Goal: Task Accomplishment & Management: Complete application form

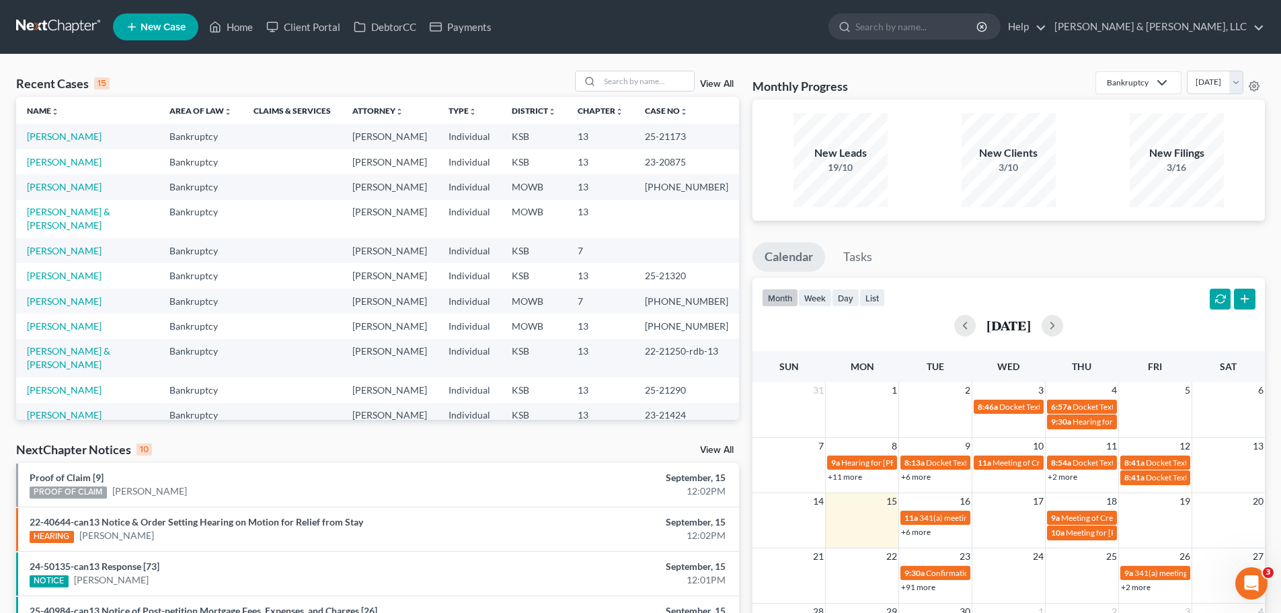
click at [152, 32] on span "New Case" at bounding box center [163, 27] width 45 height 10
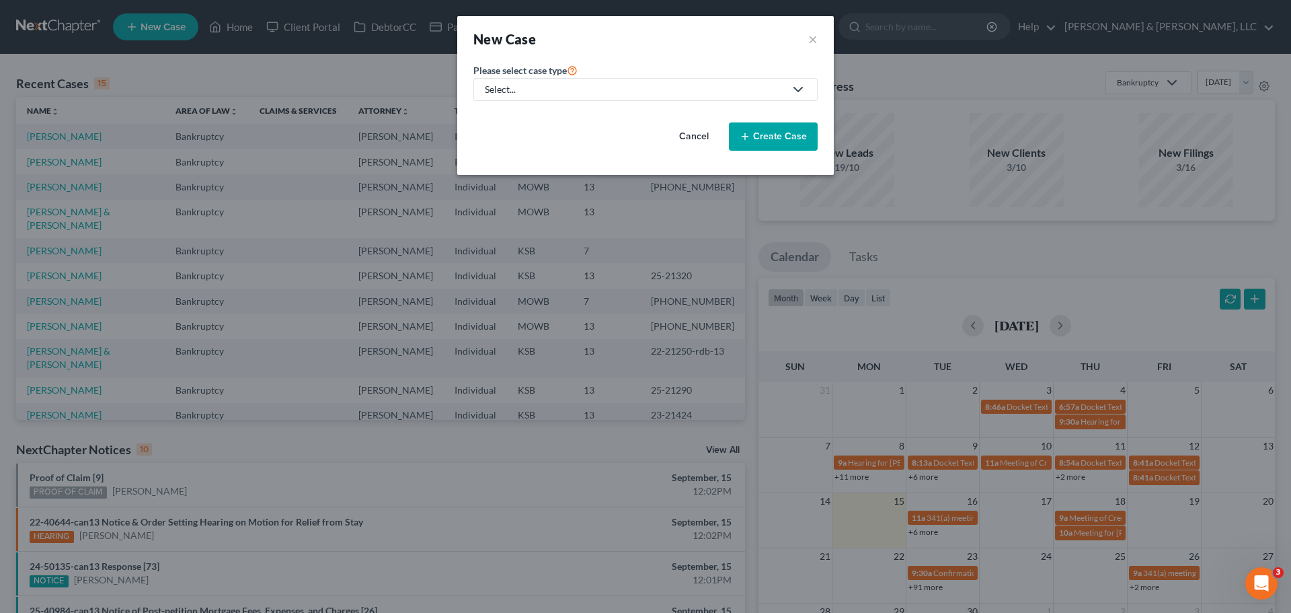
click at [557, 91] on div "Select..." at bounding box center [635, 89] width 300 height 13
click at [561, 121] on div "Bankruptcy" at bounding box center [550, 116] width 128 height 13
select select "46"
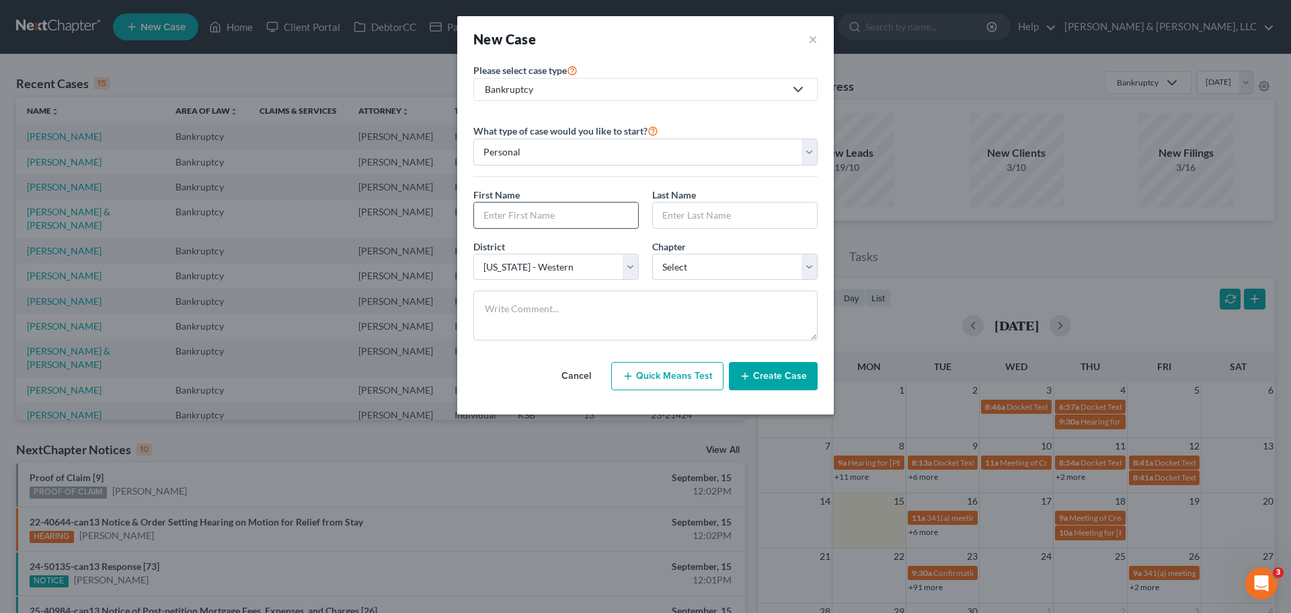
click at [572, 210] on input "text" at bounding box center [556, 215] width 164 height 26
type input "Sofisha"
type input "Sherrils"
select select "3"
click at [785, 381] on button "Create Case" at bounding box center [773, 376] width 89 height 28
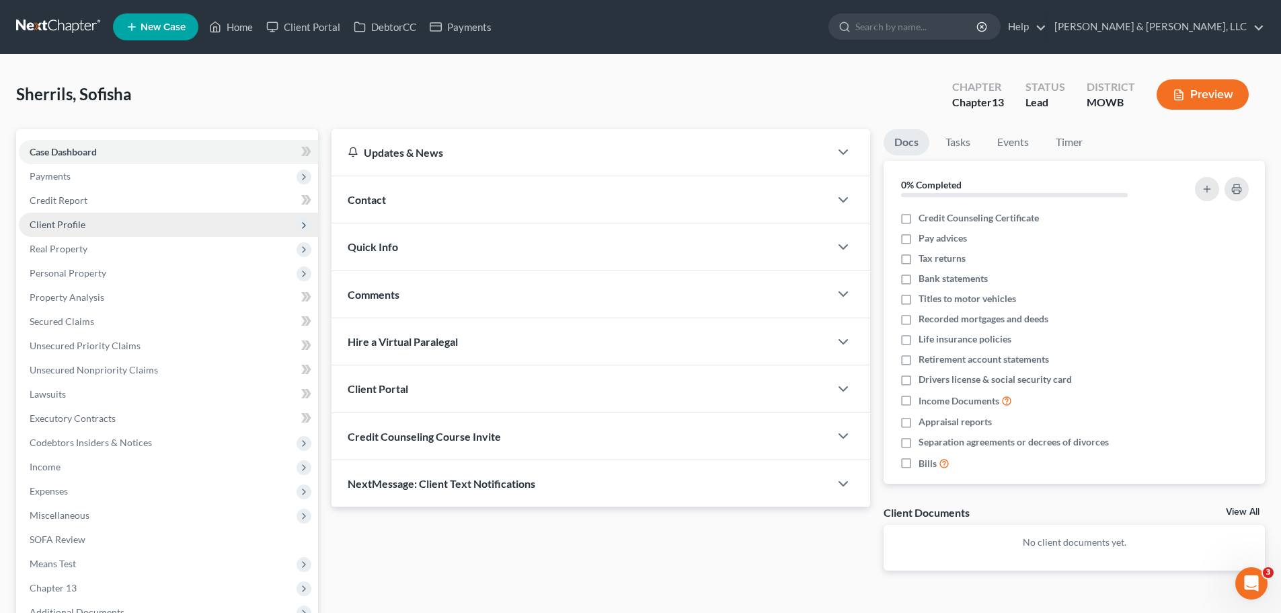
click at [117, 225] on span "Client Profile" at bounding box center [168, 224] width 299 height 24
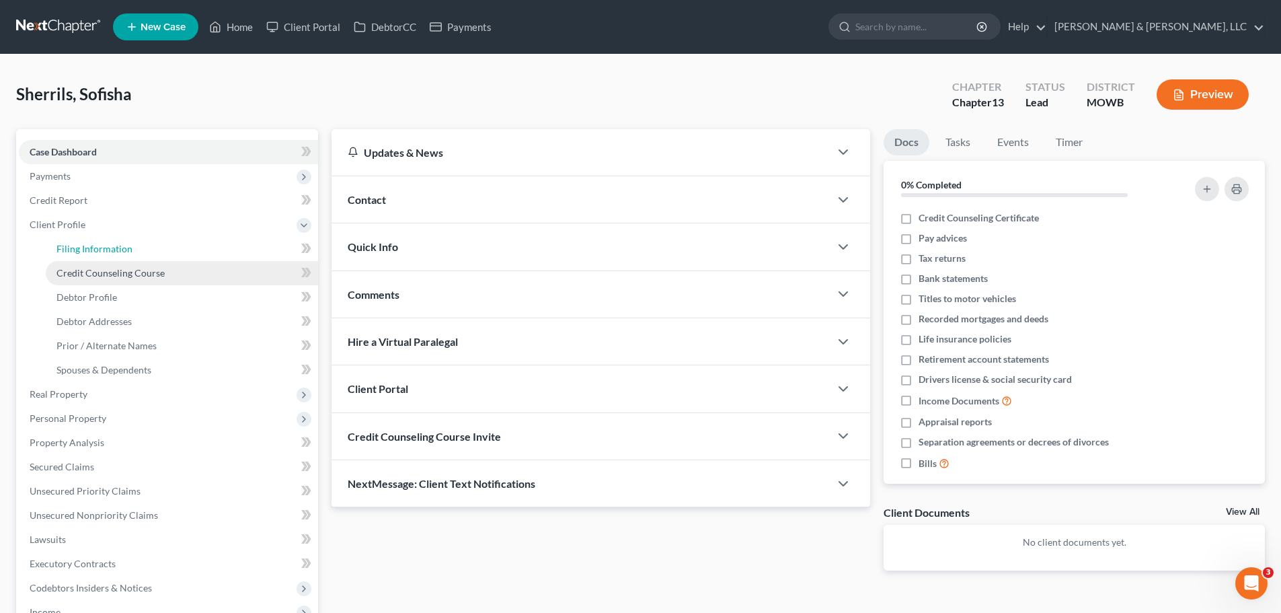
drag, startPoint x: 124, startPoint y: 245, endPoint x: 168, endPoint y: 266, distance: 49.3
click at [124, 245] on span "Filing Information" at bounding box center [94, 248] width 76 height 11
select select "1"
select select "0"
select select "3"
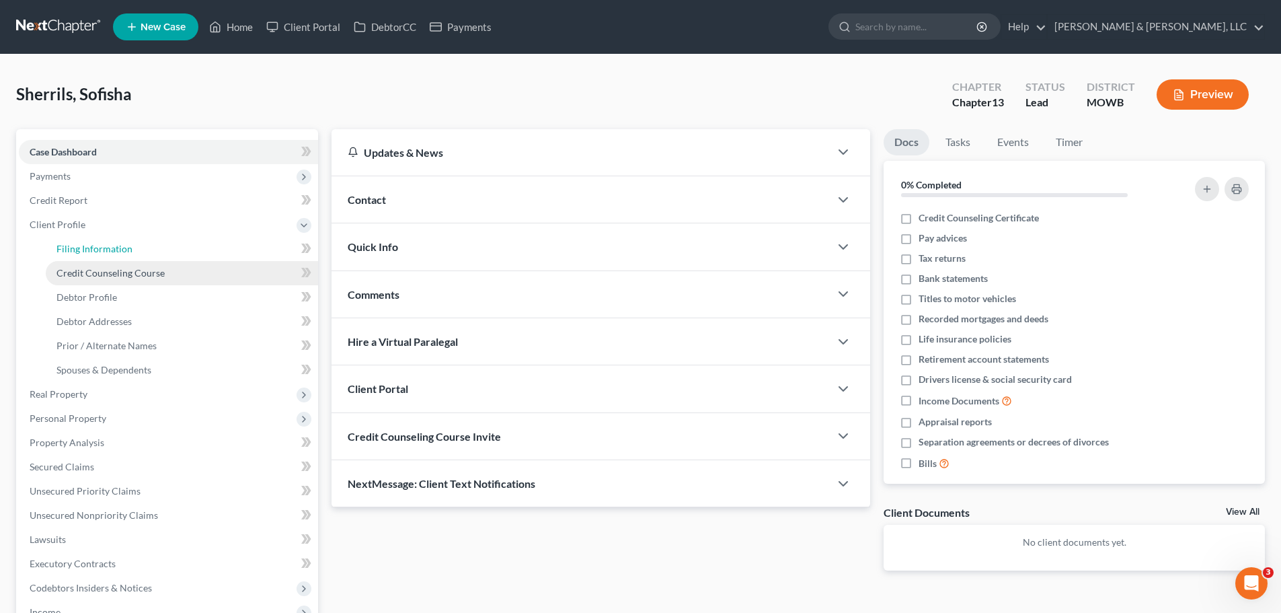
select select "46"
select select "26"
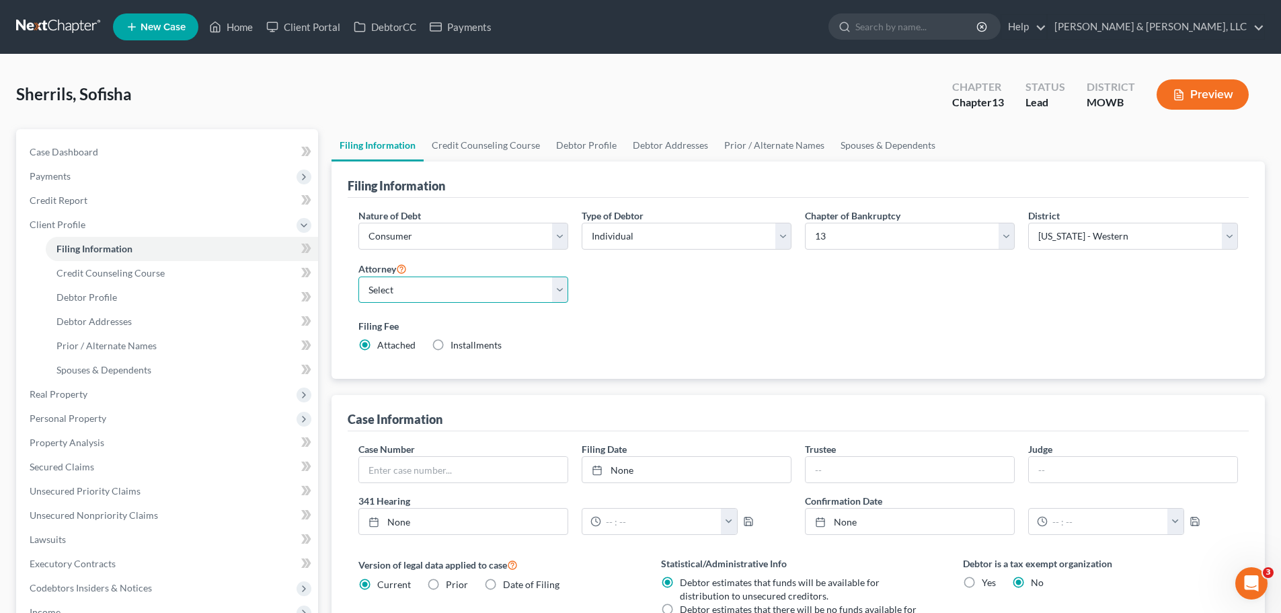
click at [417, 292] on select "Select [PERSON_NAME] - KSB [PERSON_NAME] - MOWB [PERSON_NAME] - KSB [PERSON_NAM…" at bounding box center [463, 289] width 210 height 27
select select "1"
click at [358, 276] on select "Select [PERSON_NAME] - KSB [PERSON_NAME] - MOWB [PERSON_NAME] - KSB [PERSON_NAM…" at bounding box center [463, 289] width 210 height 27
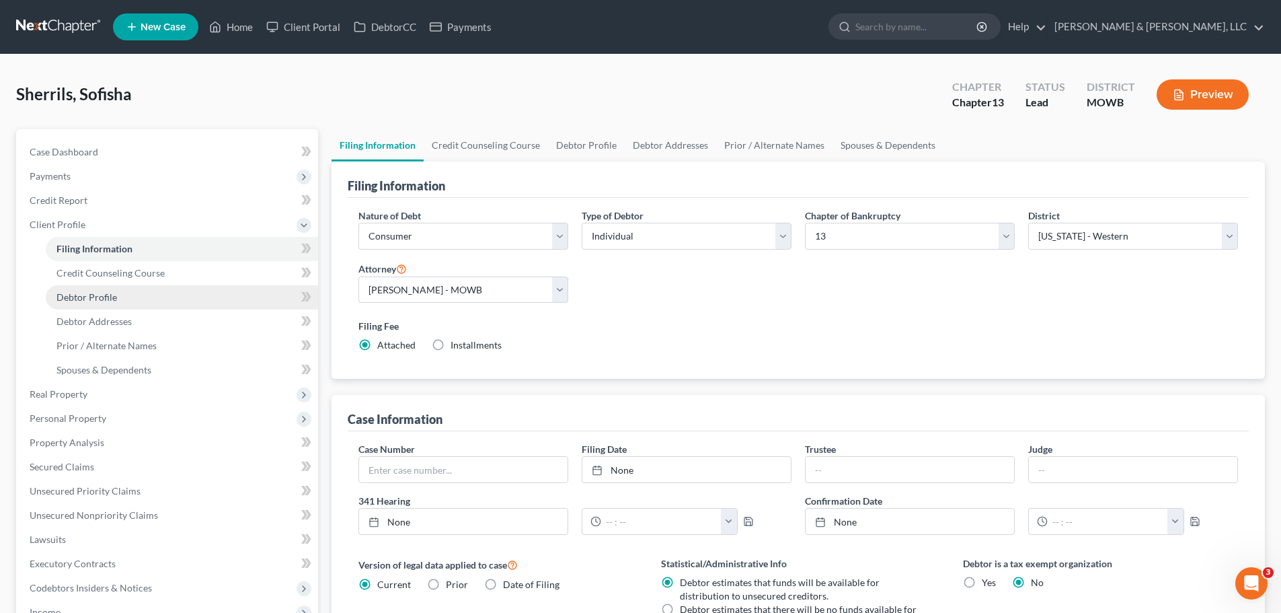
click at [108, 297] on span "Debtor Profile" at bounding box center [86, 296] width 61 height 11
select select "0"
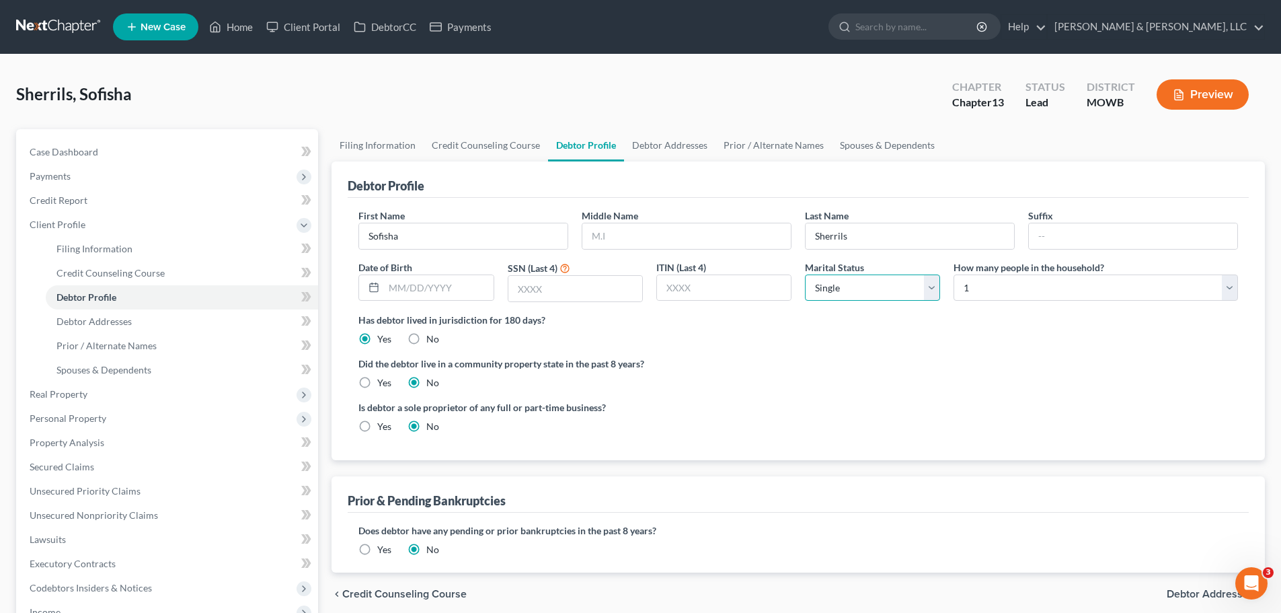
click at [875, 288] on select "Select Single Married Separated Divorced Widowed" at bounding box center [872, 287] width 135 height 27
select select "1"
click at [805, 274] on select "Select Single Married Separated Divorced Widowed" at bounding box center [872, 287] width 135 height 27
click at [982, 292] on select "Select 1 2 3 4 5 6 7 8 9 10 11 12 13 14 15 16 17 18 19 20" at bounding box center [1095, 287] width 284 height 27
select select "2"
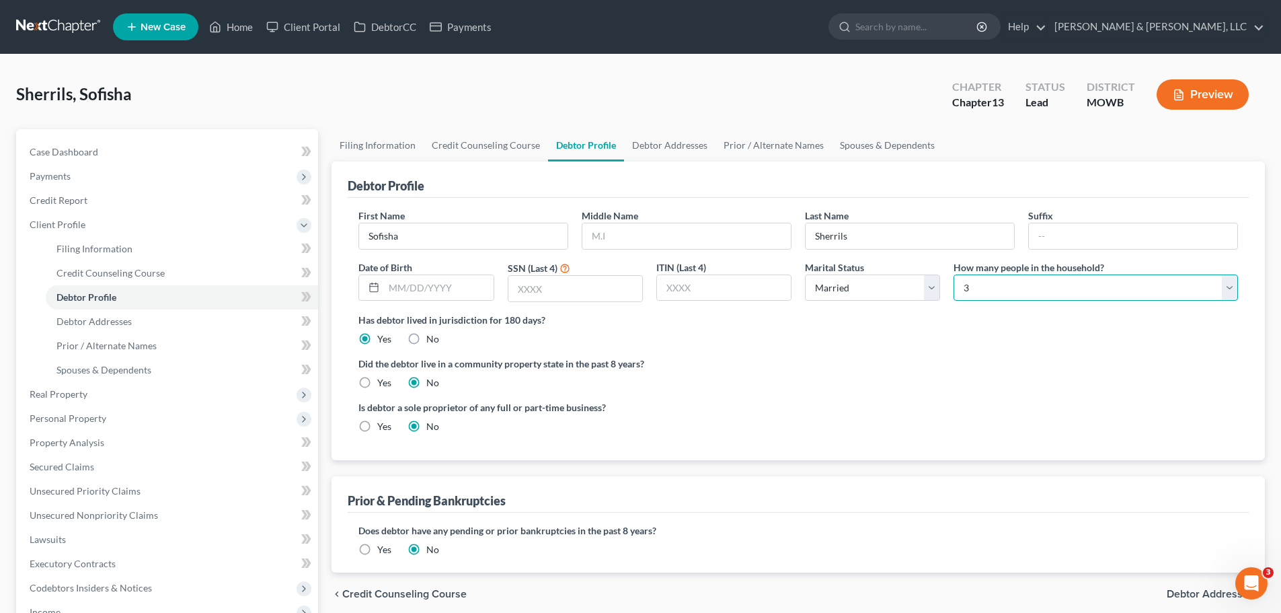
click at [953, 274] on select "Select 1 2 3 4 5 6 7 8 9 10 11 12 13 14 15 16 17 18 19 20" at bounding box center [1095, 287] width 284 height 27
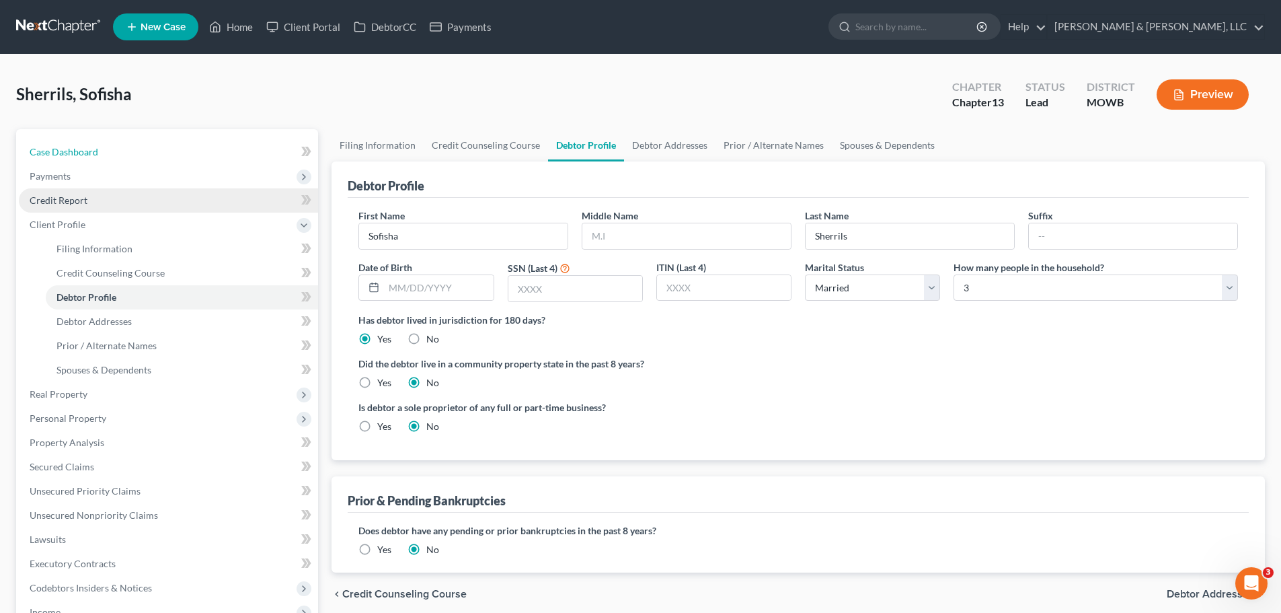
drag, startPoint x: 92, startPoint y: 162, endPoint x: 272, endPoint y: 203, distance: 184.8
click at [92, 162] on link "Case Dashboard" at bounding box center [168, 152] width 299 height 24
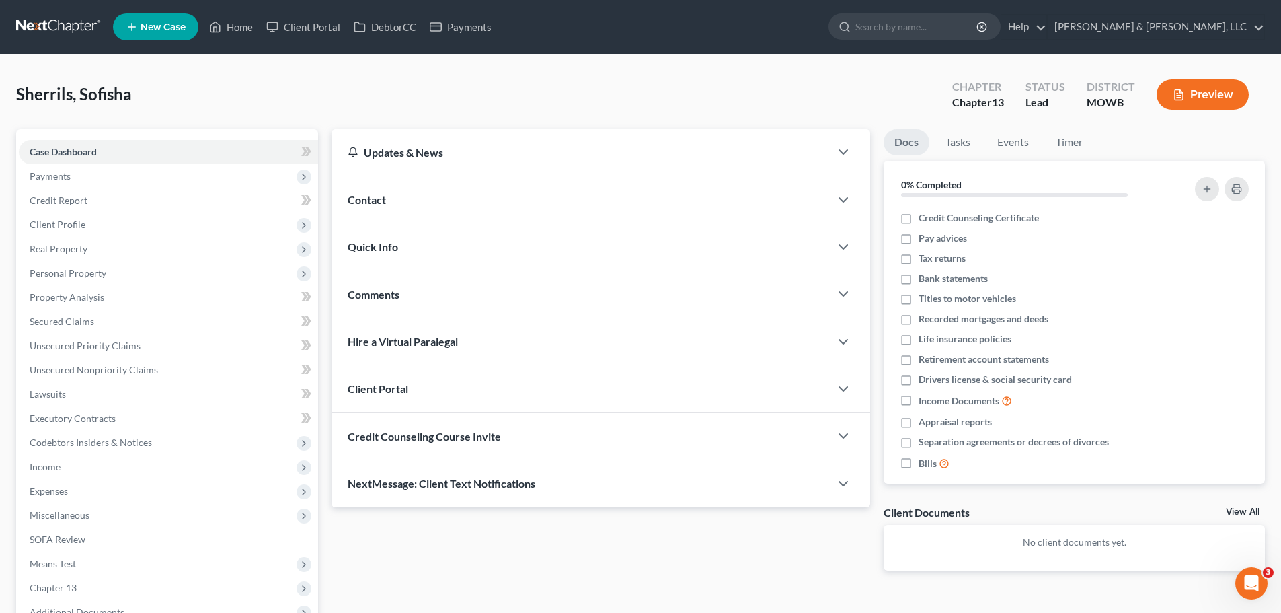
click at [400, 195] on div "Contact" at bounding box center [580, 199] width 498 height 46
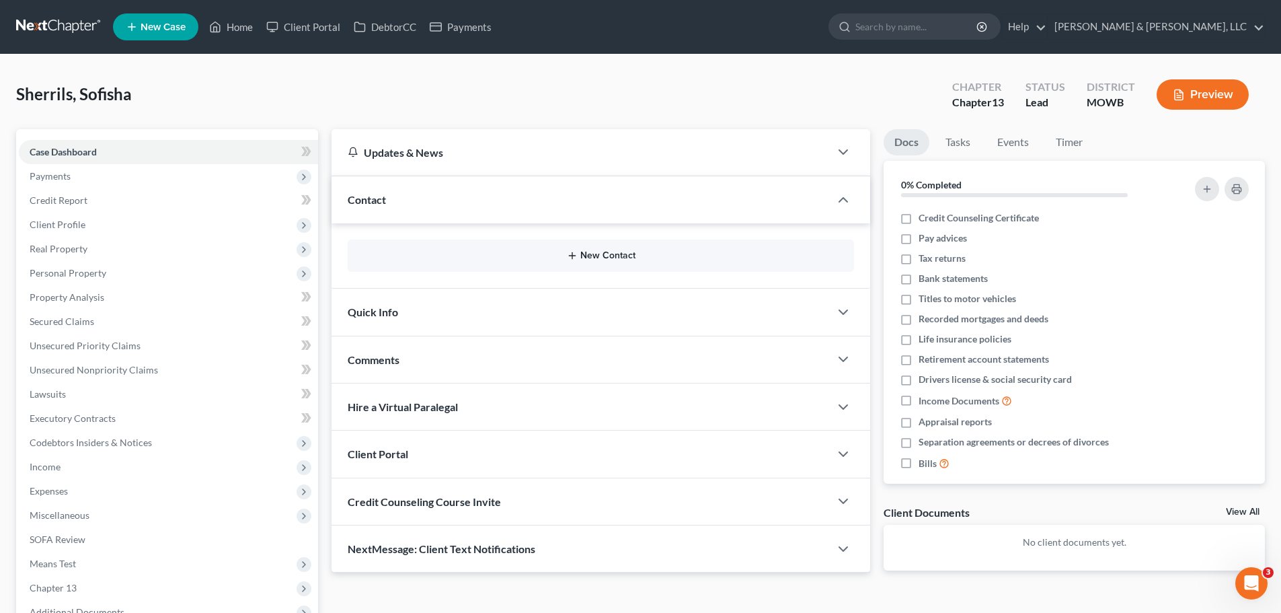
click at [604, 253] on button "New Contact" at bounding box center [600, 255] width 485 height 11
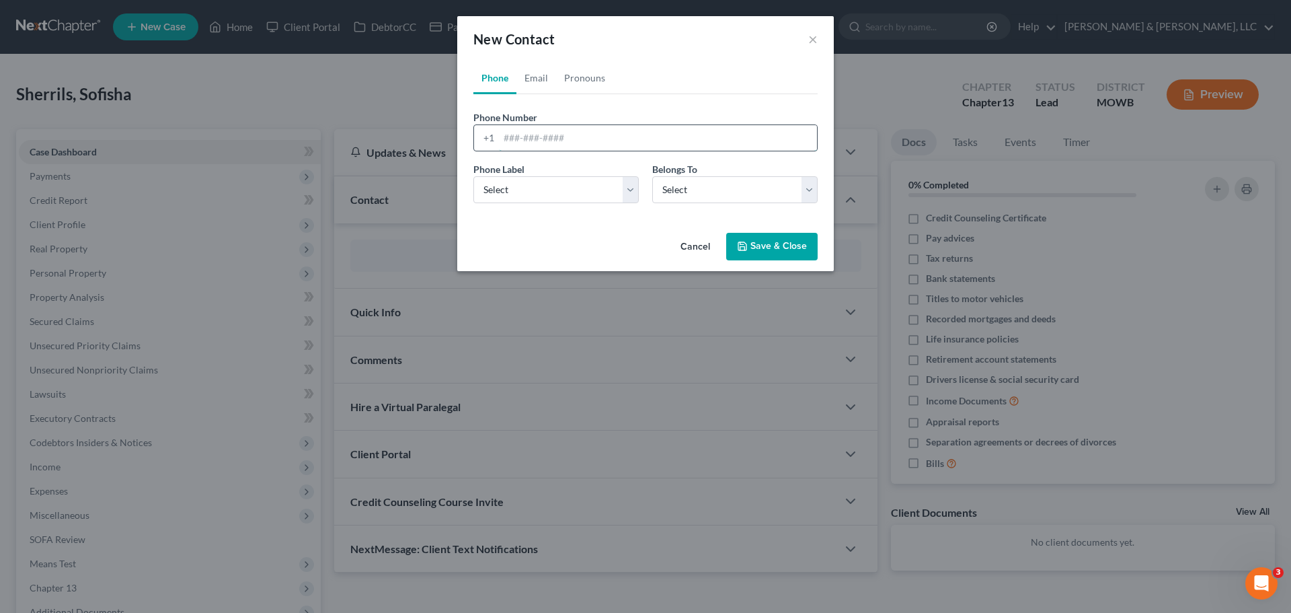
click at [574, 145] on input "tel" at bounding box center [658, 138] width 318 height 26
type input "[PHONE_NUMBER]"
click at [586, 194] on select "Select Mobile Home Work Other" at bounding box center [555, 189] width 165 height 27
select select "0"
click at [473, 176] on select "Select Mobile Home Work Other" at bounding box center [555, 189] width 165 height 27
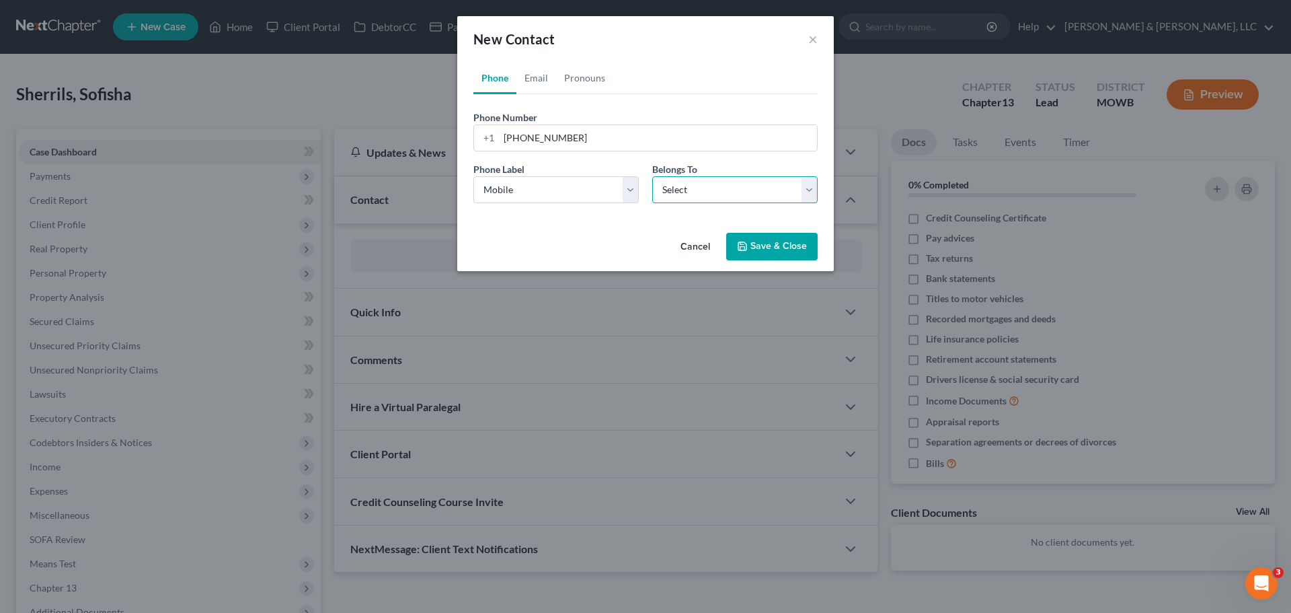
click at [710, 183] on select "Select Client Other" at bounding box center [734, 189] width 165 height 27
select select "0"
click at [652, 176] on select "Select Client Other" at bounding box center [734, 189] width 165 height 27
select select "0"
click at [592, 137] on input "[PHONE_NUMBER]" at bounding box center [658, 138] width 318 height 26
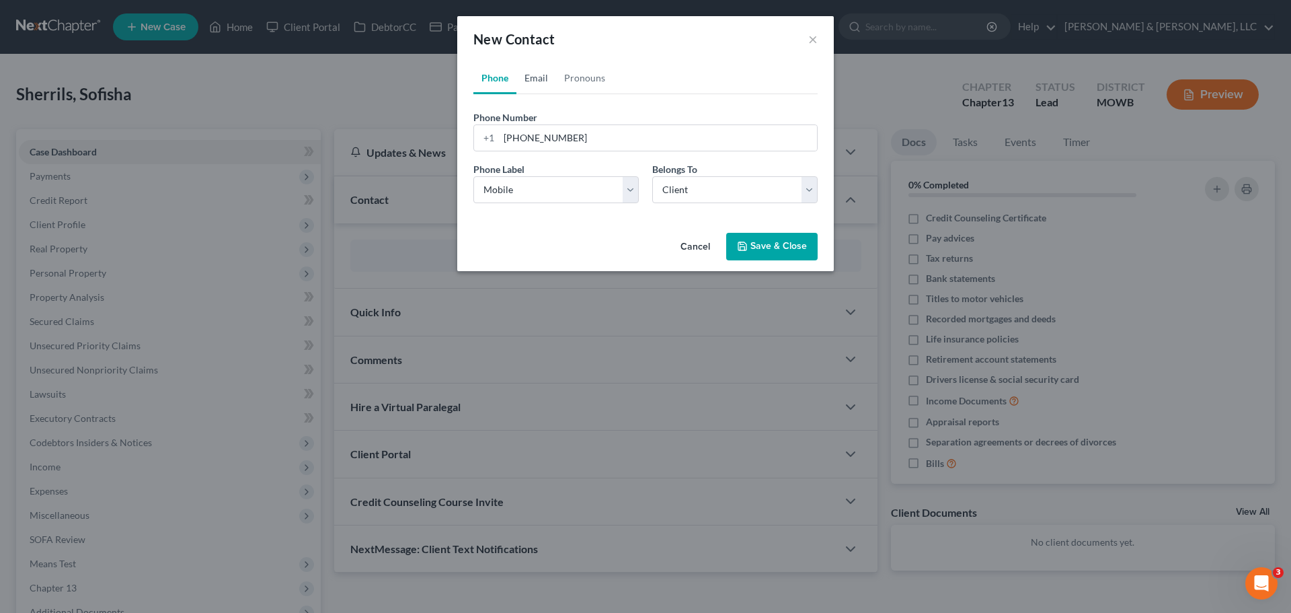
click at [539, 81] on link "Email" at bounding box center [536, 78] width 40 height 32
click at [561, 134] on input "email" at bounding box center [658, 138] width 318 height 26
type input "S"
type input "[EMAIL_ADDRESS][DOMAIN_NAME]"
click at [588, 179] on select "Select Home Work Other" at bounding box center [555, 189] width 165 height 27
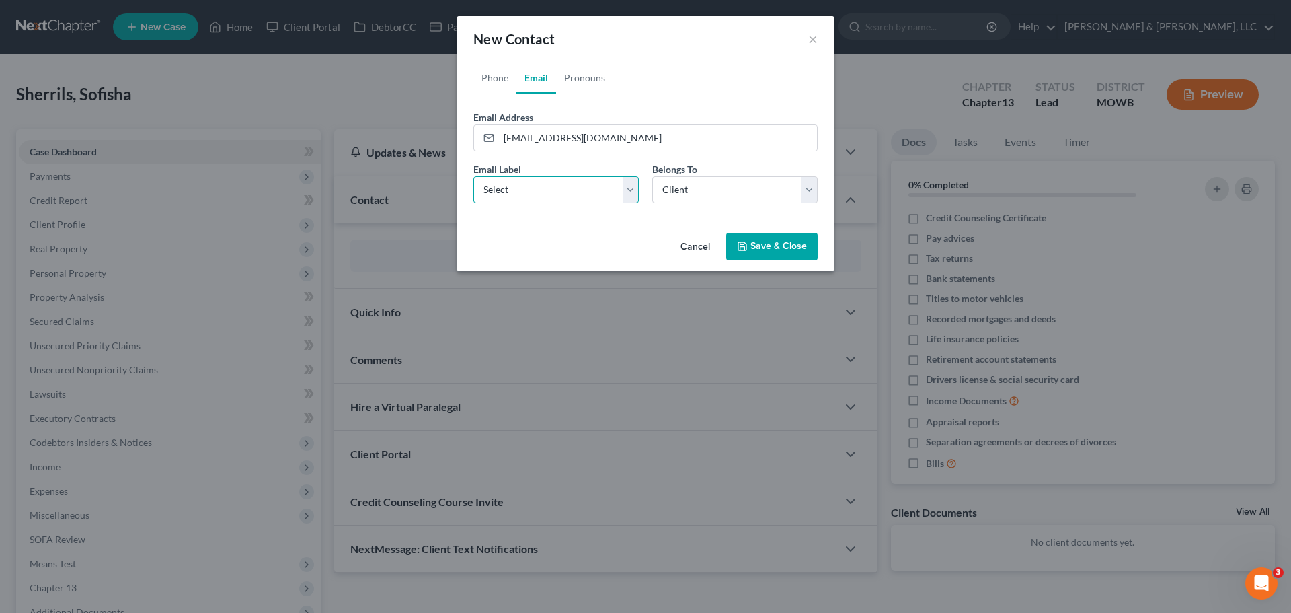
select select "0"
click at [473, 176] on select "Select Home Work Other" at bounding box center [555, 189] width 165 height 27
click at [753, 244] on button "Save & Close" at bounding box center [771, 247] width 91 height 28
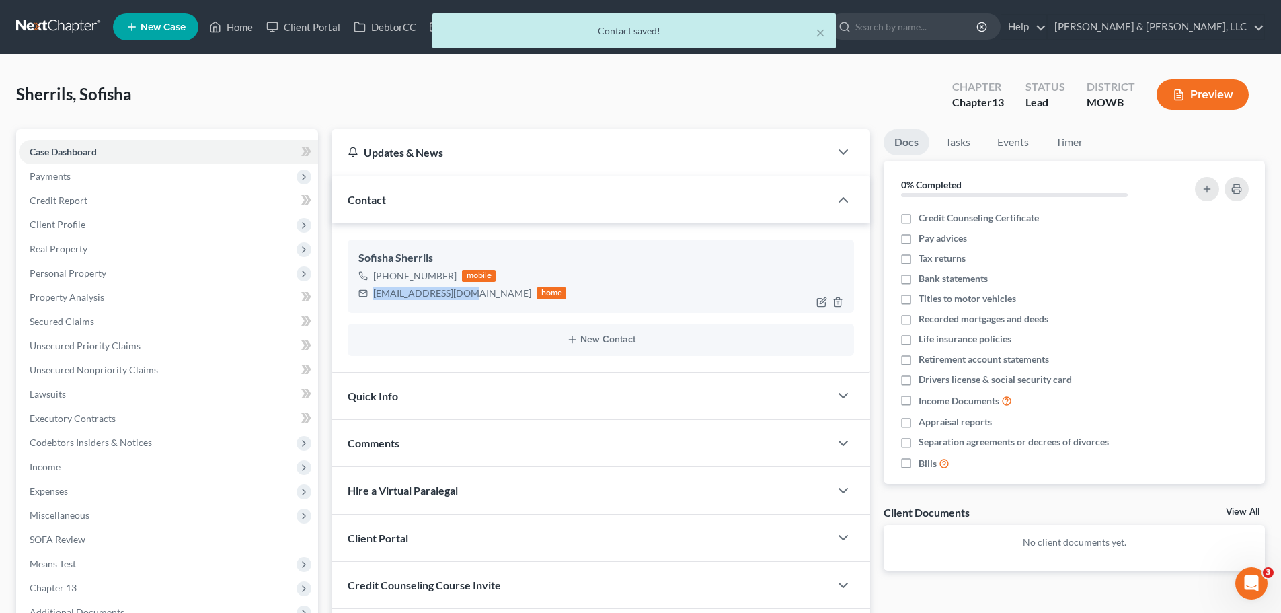
drag, startPoint x: 373, startPoint y: 296, endPoint x: 455, endPoint y: 295, distance: 82.0
click at [455, 295] on div "[EMAIL_ADDRESS][DOMAIN_NAME]" at bounding box center [452, 292] width 158 height 13
copy div "[EMAIL_ADDRESS][DOMAIN_NAME]"
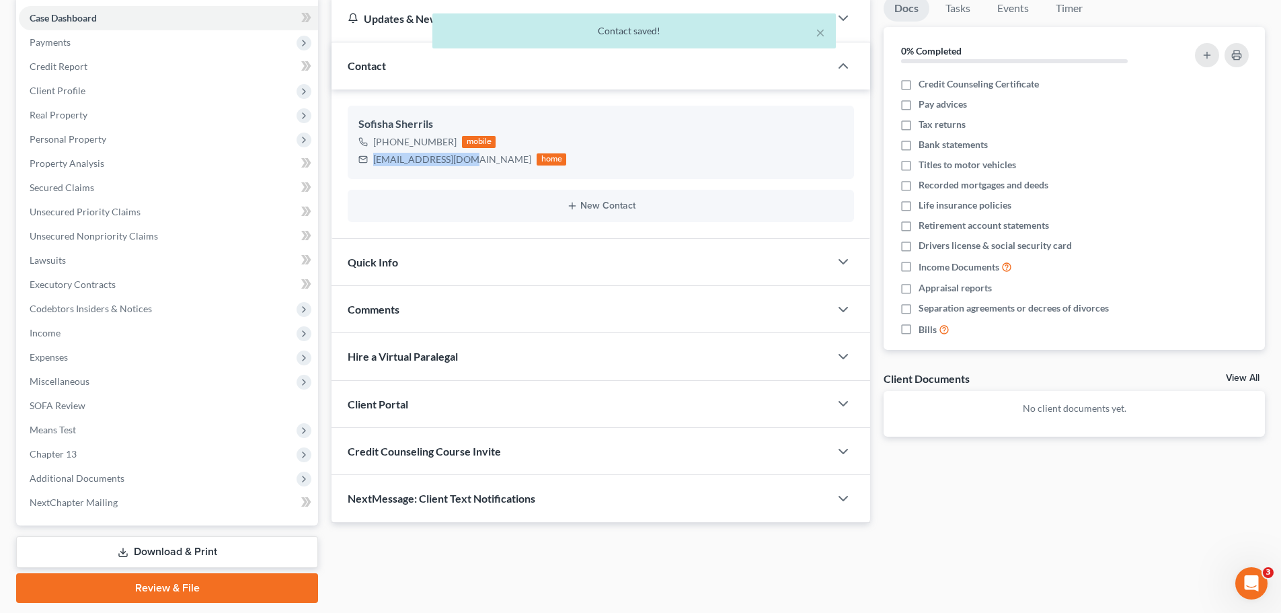
scroll to position [134, 0]
click at [395, 260] on span "Quick Info" at bounding box center [373, 261] width 50 height 13
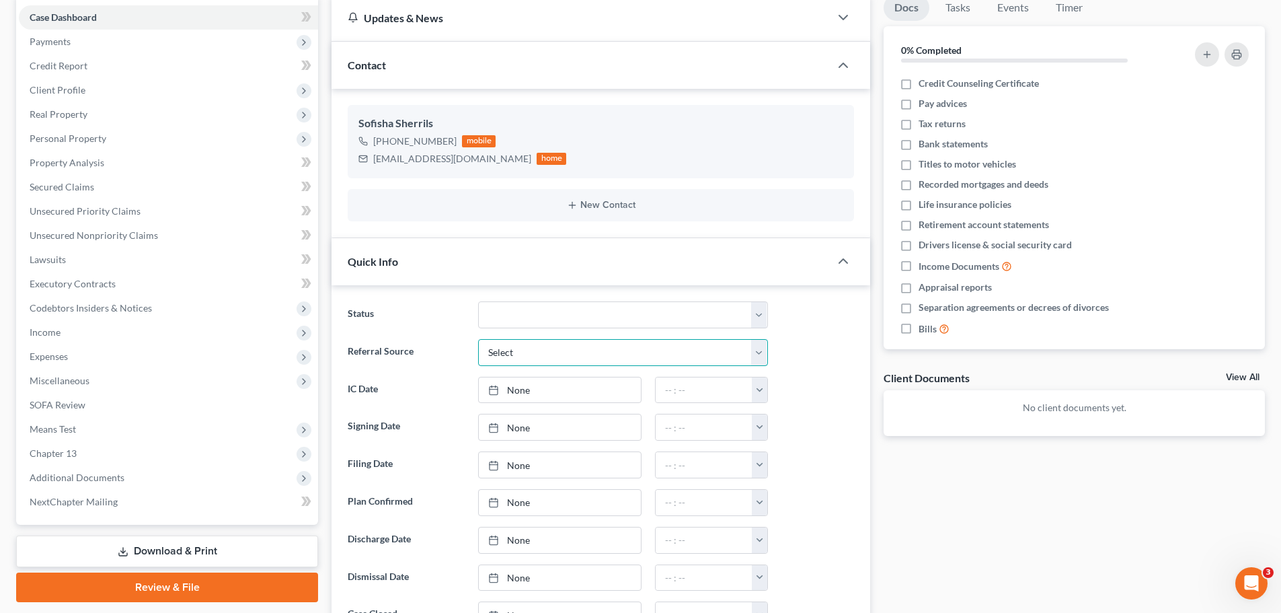
drag, startPoint x: 504, startPoint y: 352, endPoint x: 508, endPoint y: 361, distance: 9.6
click at [504, 352] on select "Select Word Of Mouth Previous Clients Direct Mail Website Google Search Modern …" at bounding box center [623, 352] width 290 height 27
select select "2"
click at [478, 339] on select "Select Word Of Mouth Previous Clients Direct Mail Website Google Search Modern …" at bounding box center [623, 352] width 290 height 27
click at [519, 394] on link "None" at bounding box center [560, 390] width 162 height 26
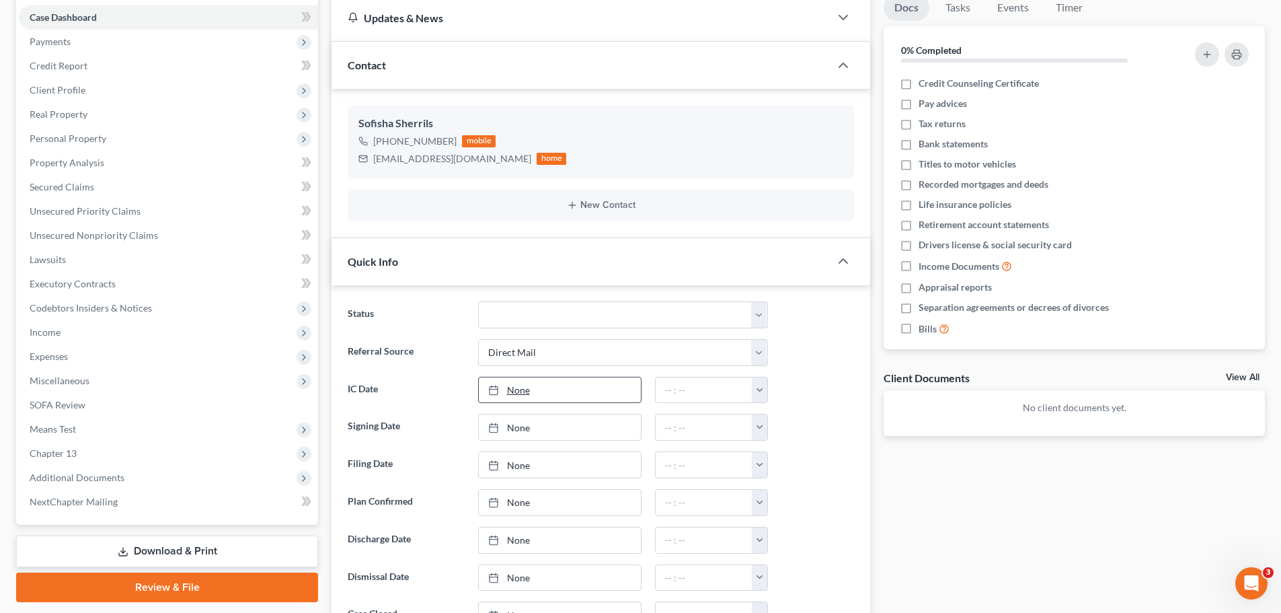
type input "[DATE]"
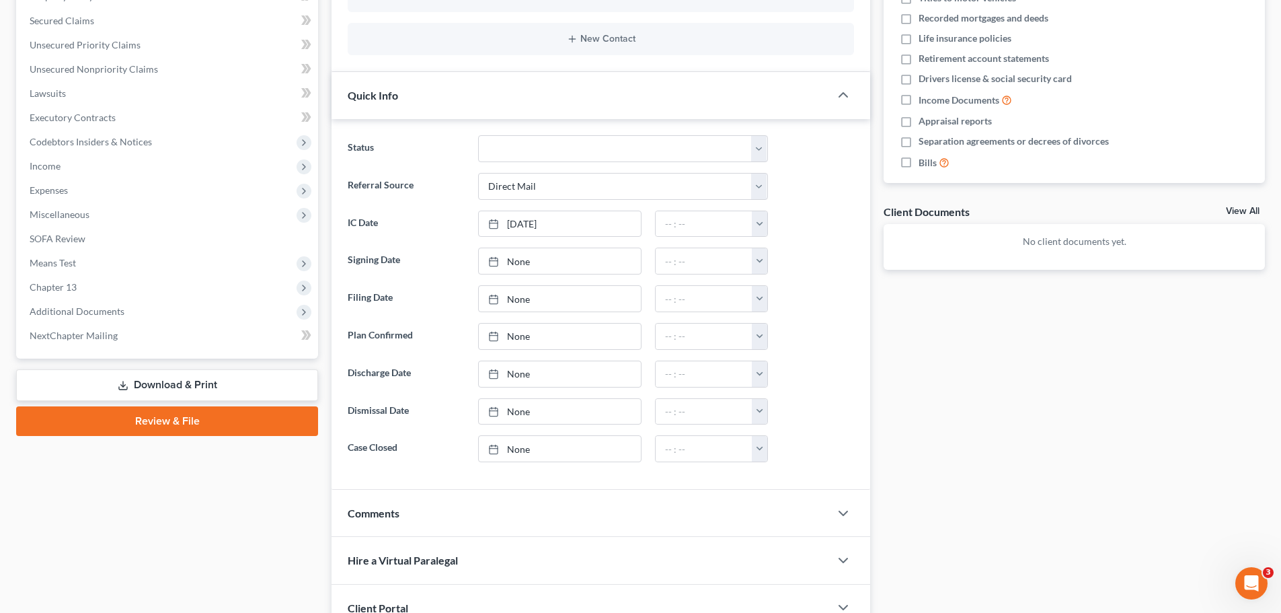
scroll to position [465, 0]
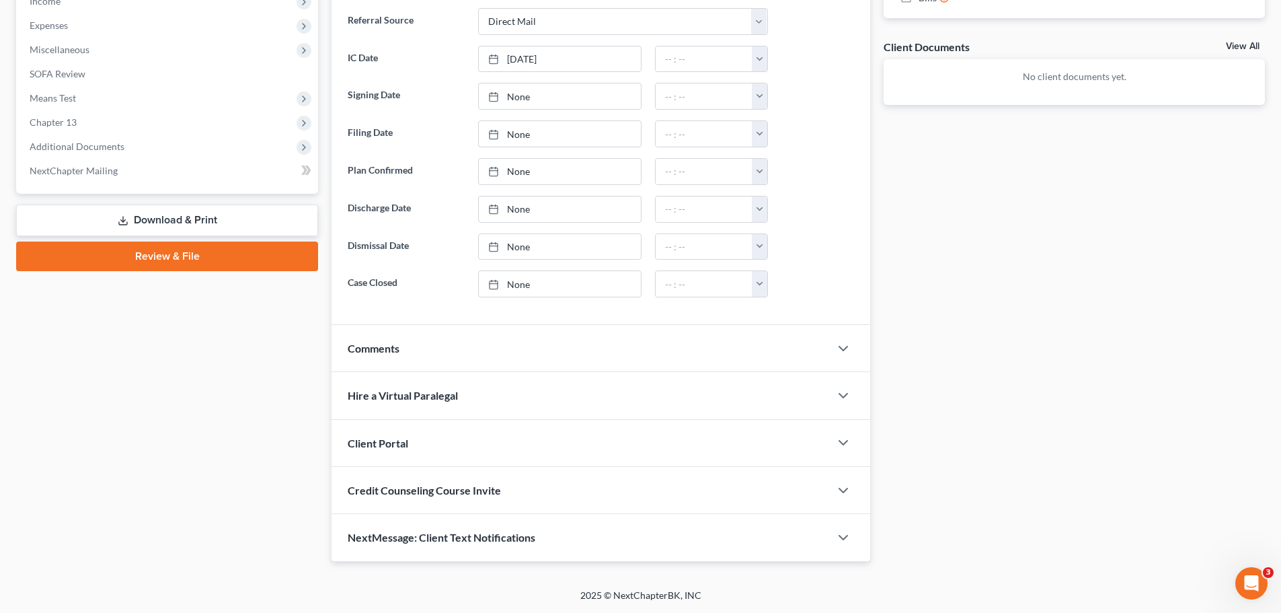
click at [420, 438] on div "Client Portal" at bounding box center [580, 443] width 498 height 46
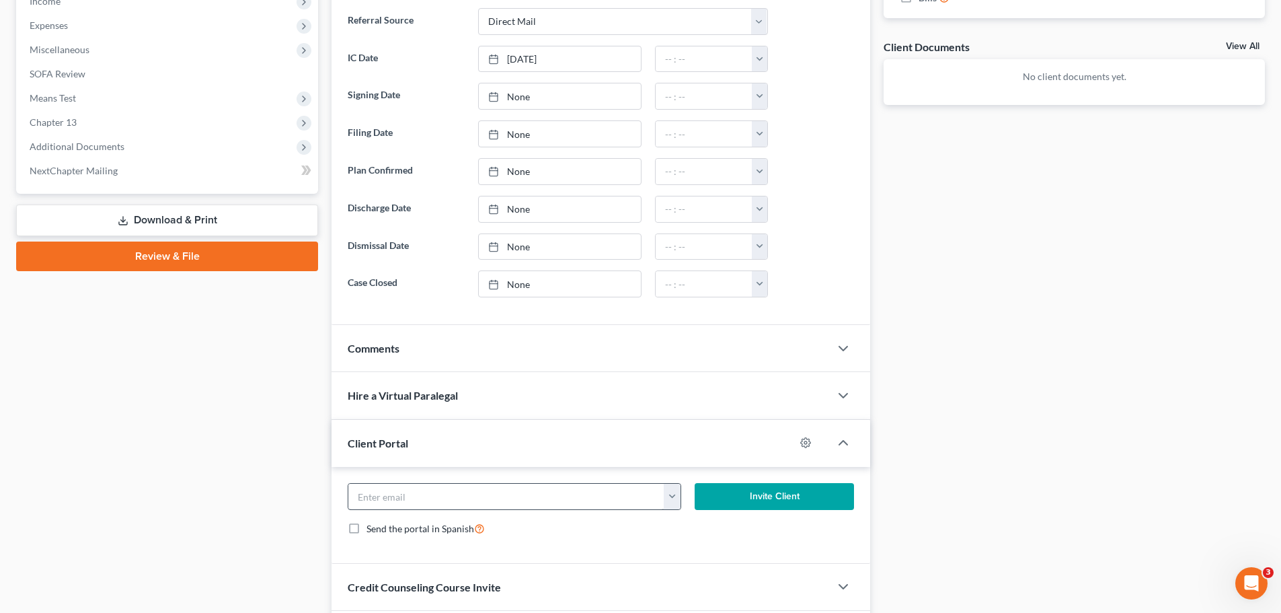
drag, startPoint x: 448, startPoint y: 509, endPoint x: 446, endPoint y: 502, distance: 7.0
click at [448, 508] on div "[EMAIL_ADDRESS][DOMAIN_NAME]" at bounding box center [514, 496] width 333 height 27
paste input "[EMAIL_ADDRESS][DOMAIN_NAME]"
type input "[EMAIL_ADDRESS][DOMAIN_NAME]"
click at [789, 499] on button "Invite Client" at bounding box center [775, 496] width 160 height 27
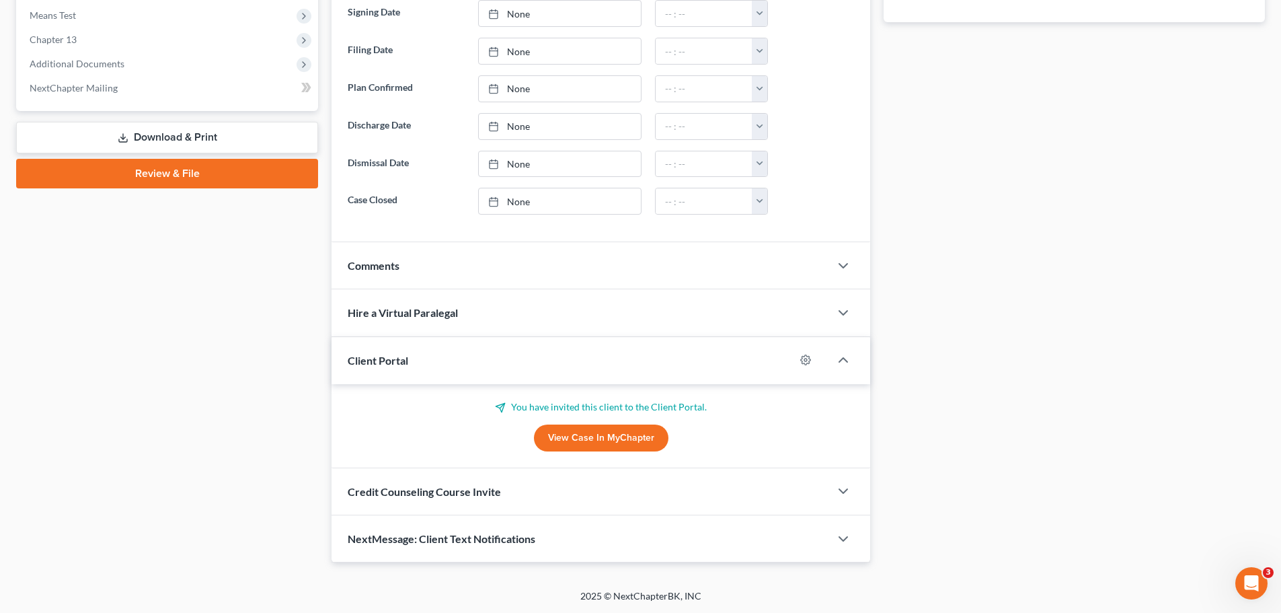
scroll to position [549, 0]
click at [467, 485] on span "Credit Counseling Course Invite" at bounding box center [424, 490] width 153 height 13
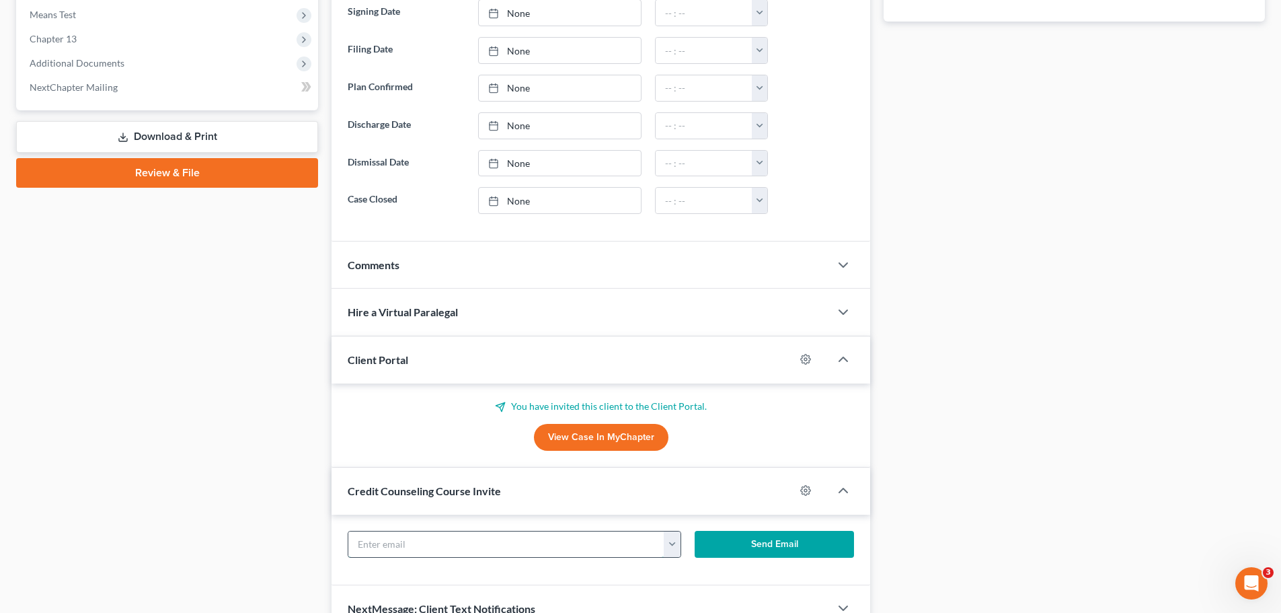
click at [502, 539] on input "text" at bounding box center [506, 544] width 316 height 26
paste input "[EMAIL_ADDRESS][DOMAIN_NAME]"
type input "[EMAIL_ADDRESS][DOMAIN_NAME]"
click at [789, 540] on button "Send Email" at bounding box center [775, 543] width 160 height 27
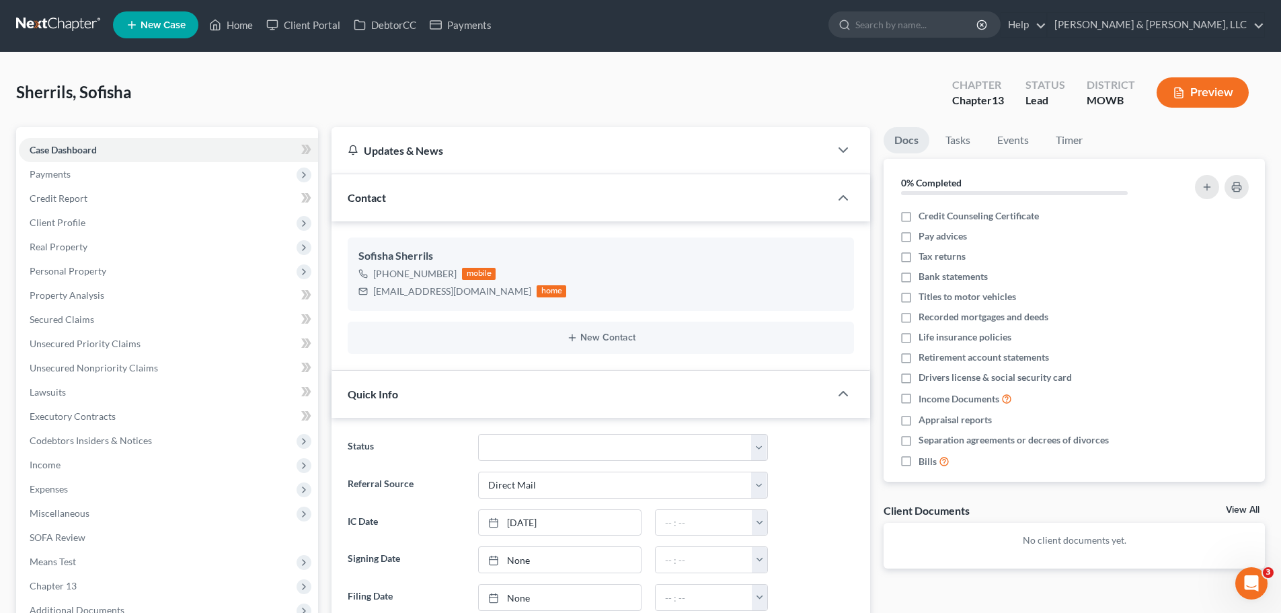
scroll to position [0, 0]
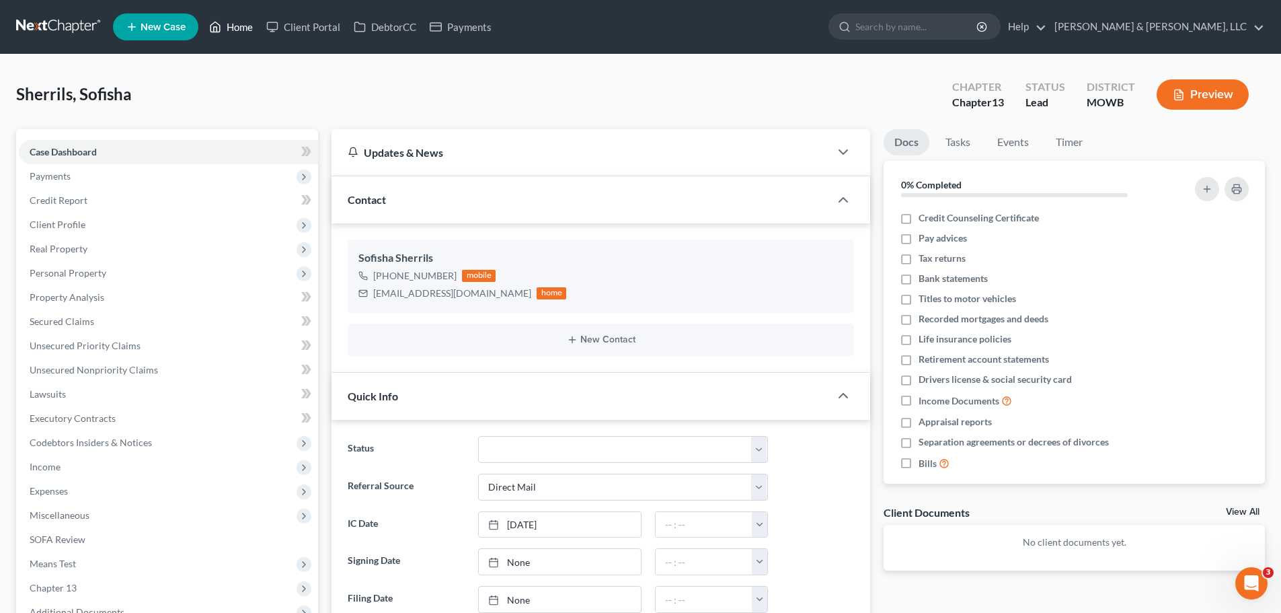
click at [237, 34] on link "Home" at bounding box center [230, 27] width 57 height 24
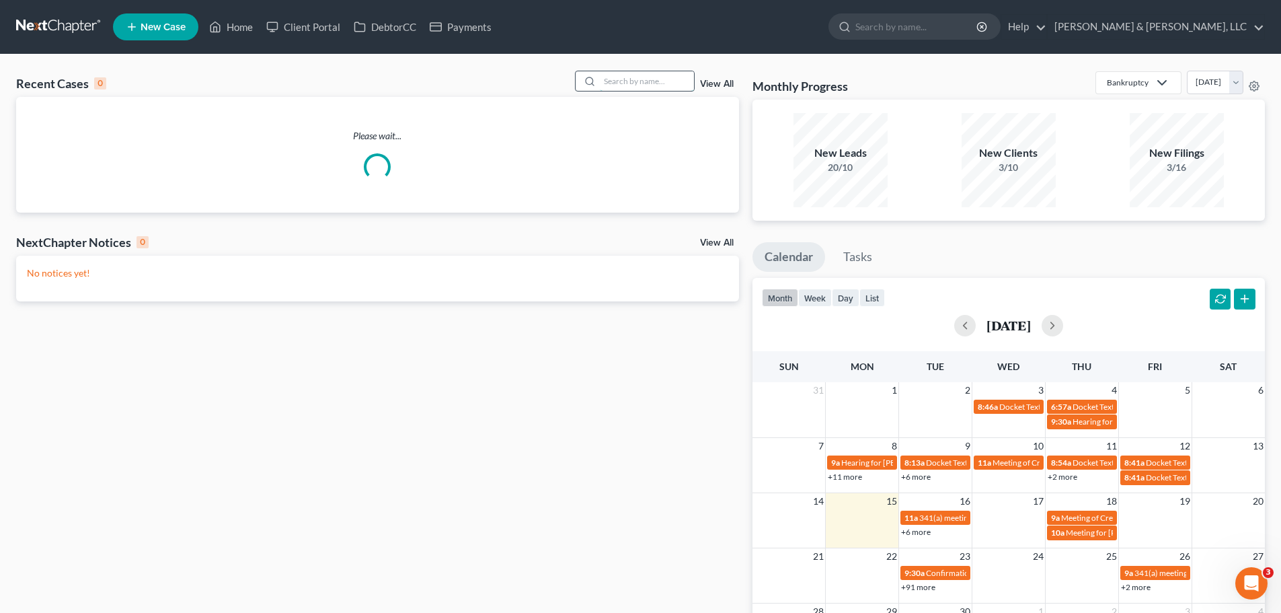
click at [627, 83] on input "search" at bounding box center [647, 80] width 94 height 19
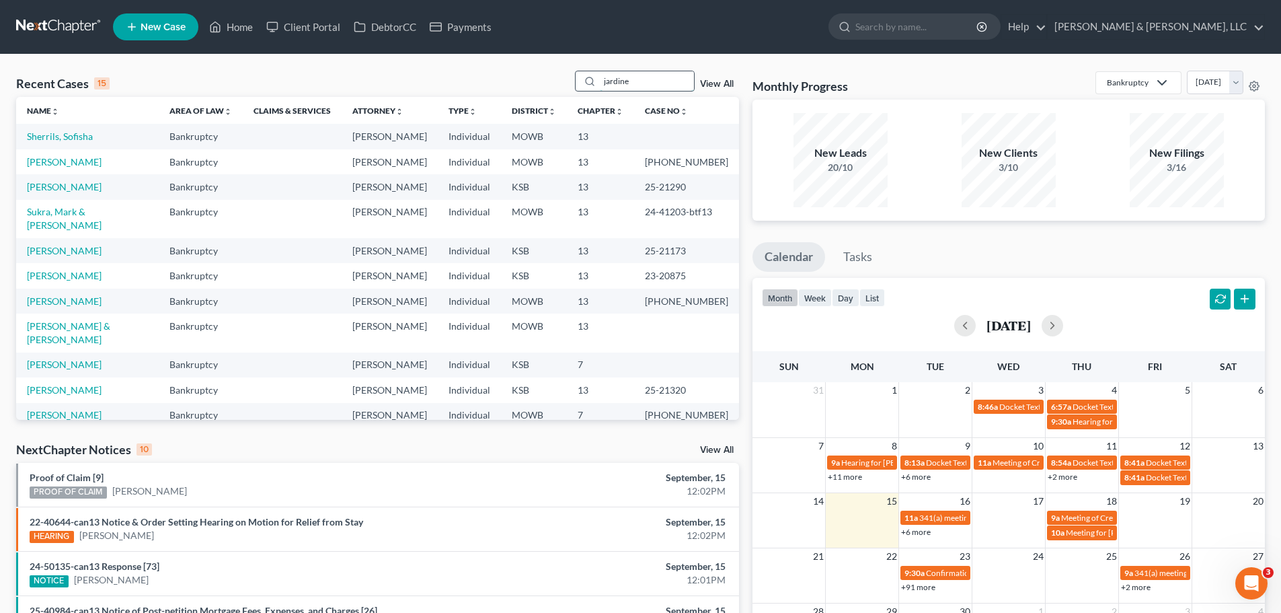
type input "jardine"
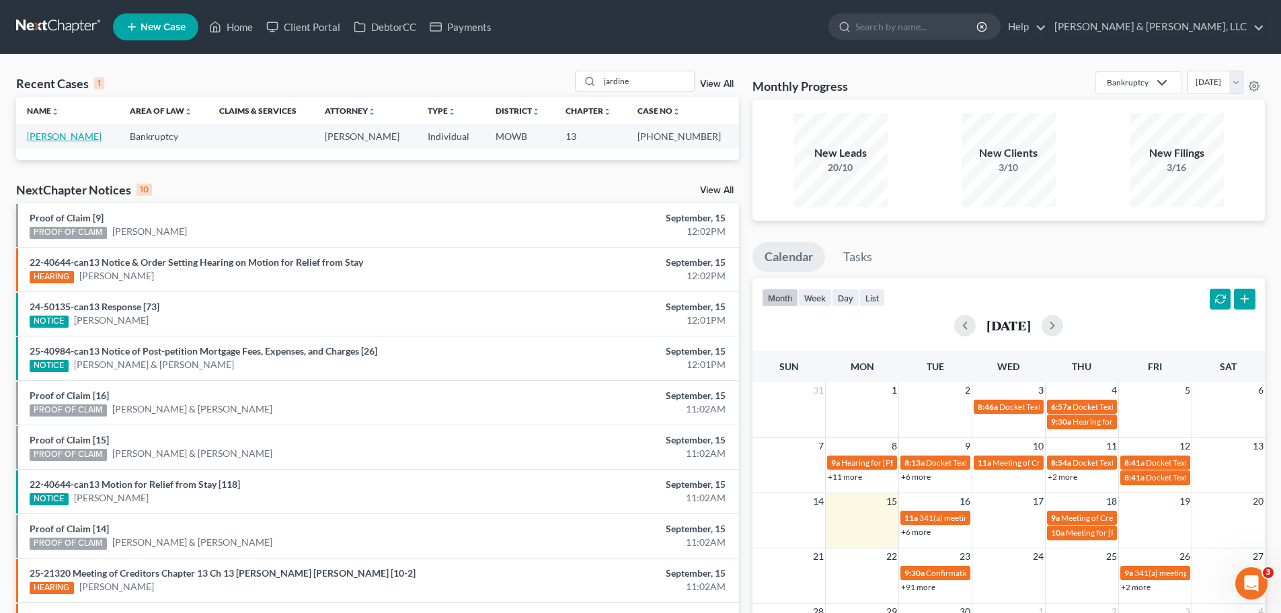
click at [45, 132] on link "[PERSON_NAME]" at bounding box center [64, 135] width 75 height 11
select select "6"
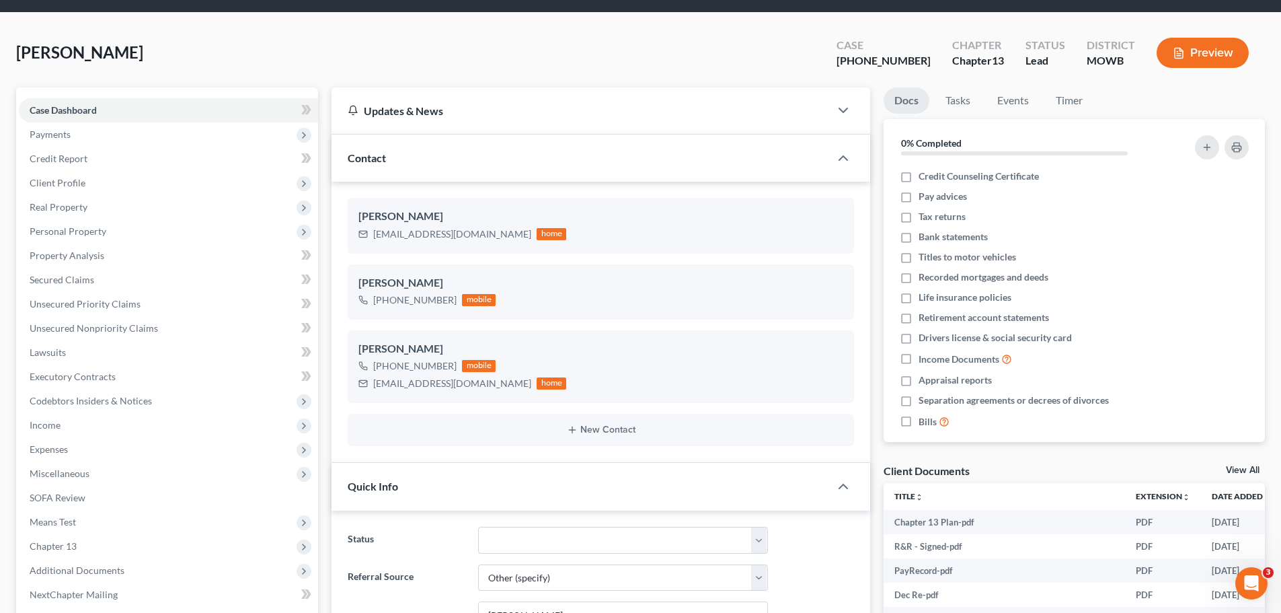
scroll to position [269, 0]
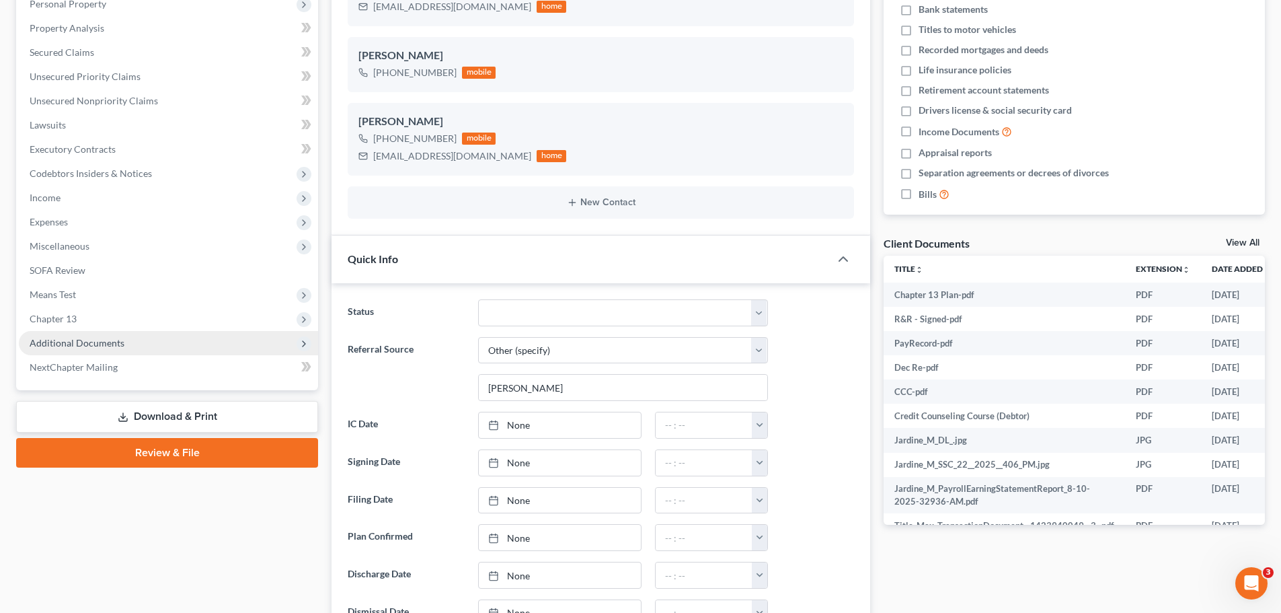
click at [83, 349] on span "Additional Documents" at bounding box center [168, 343] width 299 height 24
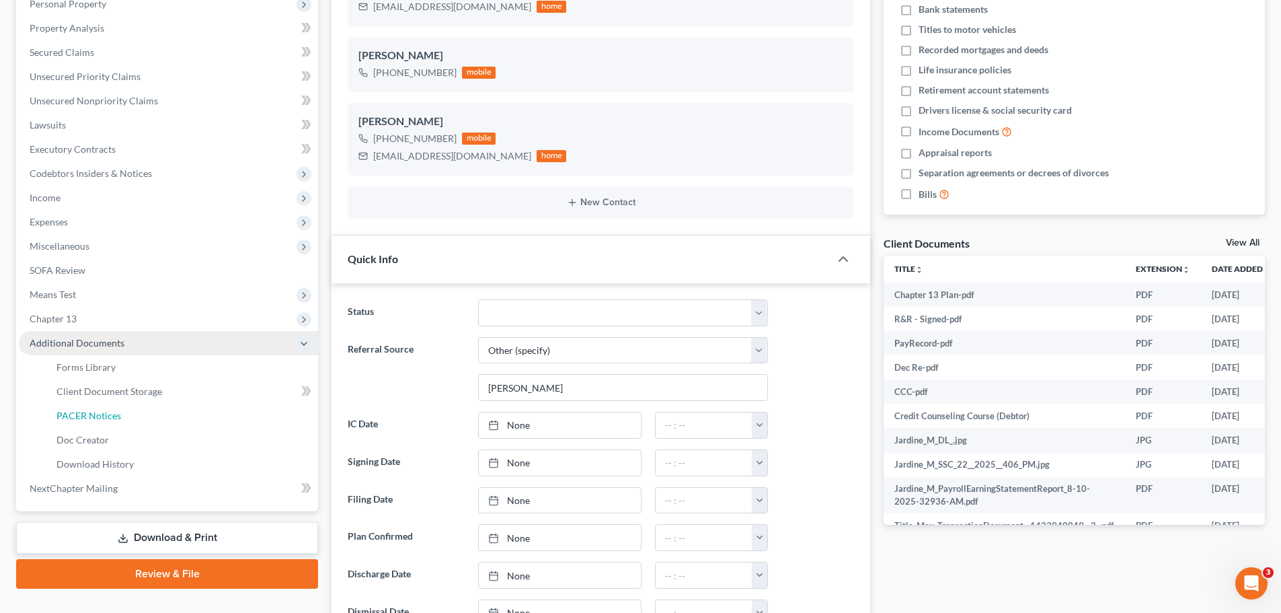
drag, startPoint x: 92, startPoint y: 412, endPoint x: 288, endPoint y: 342, distance: 207.8
click at [92, 413] on span "PACER Notices" at bounding box center [88, 414] width 65 height 11
